Goal: Entertainment & Leisure: Consume media (video, audio)

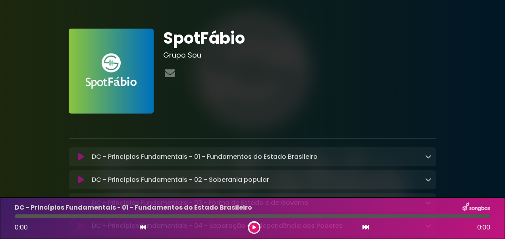
click at [255, 226] on icon at bounding box center [255, 227] width 4 height 5
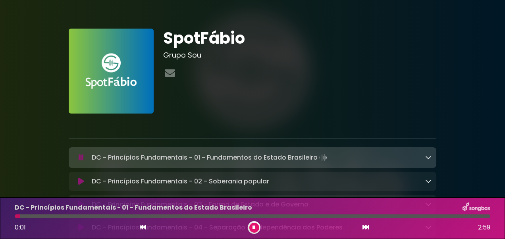
click at [430, 158] on icon at bounding box center [428, 157] width 6 height 6
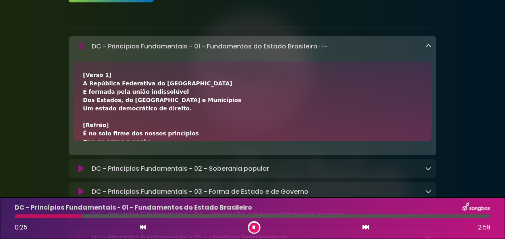
scroll to position [127, 0]
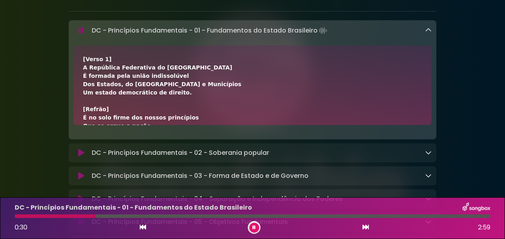
click at [181, 106] on div "[Verso 1] A República Federativa do Brasil É formada pela união indissolúvel Do…" at bounding box center [252, 230] width 339 height 350
click at [182, 117] on div "[Verso 1] A República Federativa do Brasil É formada pela união indissolúvel Do…" at bounding box center [252, 230] width 339 height 350
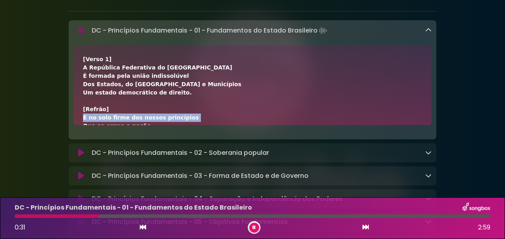
click at [182, 117] on div "[Verso 1] A República Federativa do Brasil É formada pela união indissolúvel Do…" at bounding box center [252, 230] width 339 height 350
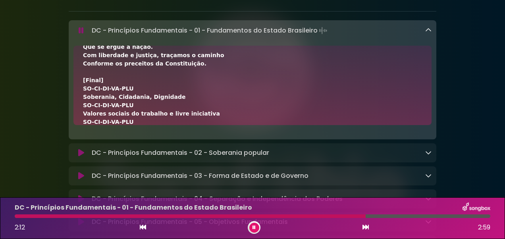
scroll to position [270, 0]
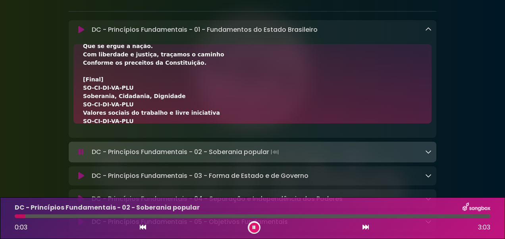
click at [220, 151] on p "DC - Princípios Fundamentais - 02 - Soberania popular Loading Track..." at bounding box center [186, 152] width 189 height 11
click at [80, 151] on icon at bounding box center [81, 152] width 8 height 10
